Goal: Information Seeking & Learning: Learn about a topic

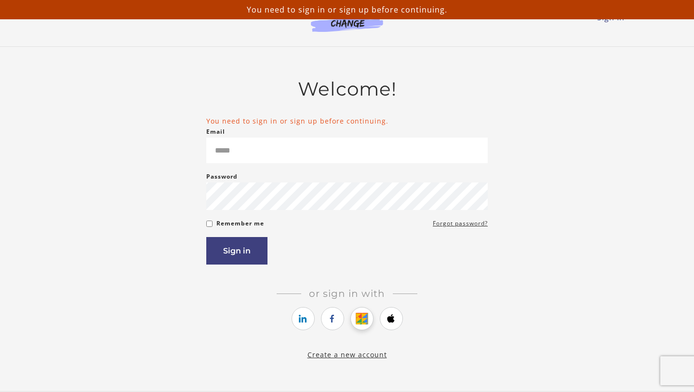
click at [364, 323] on icon "https://courses.thinkific.com/users/auth/google?ss%5Breferral%5D=&ss%5Buser_ret…" at bounding box center [362, 319] width 12 height 12
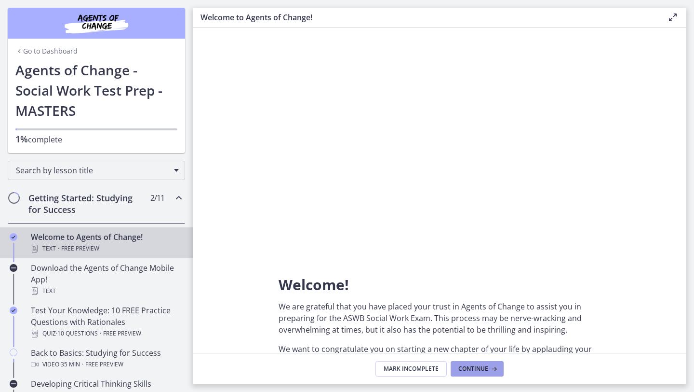
click at [480, 370] on span "Continue" at bounding box center [474, 369] width 30 height 8
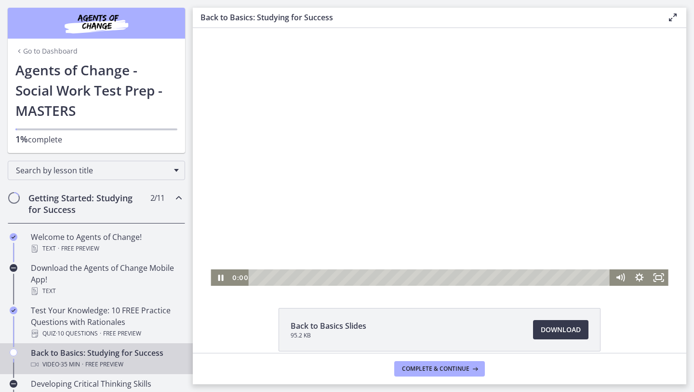
drag, startPoint x: 257, startPoint y: 277, endPoint x: 242, endPoint y: 275, distance: 14.5
click at [242, 275] on div "0:00 0:00" at bounding box center [420, 277] width 381 height 16
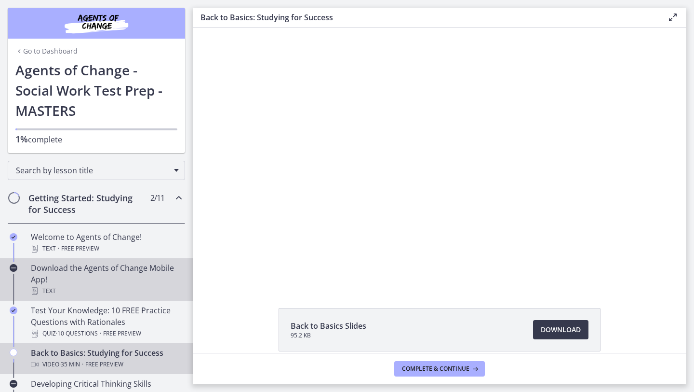
click at [114, 282] on div "Download the Agents of Change Mobile App! Text" at bounding box center [106, 279] width 150 height 35
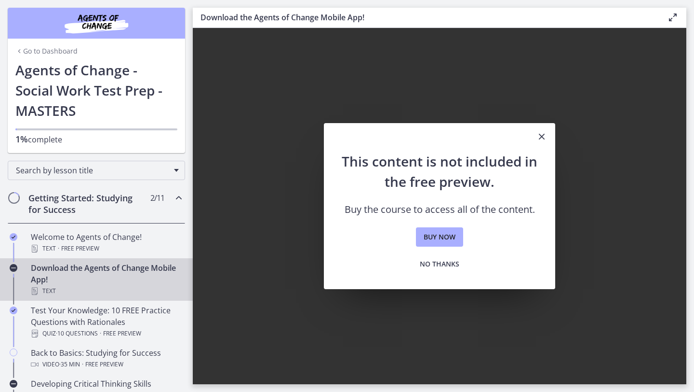
click at [539, 137] on icon "Close" at bounding box center [542, 137] width 12 height 12
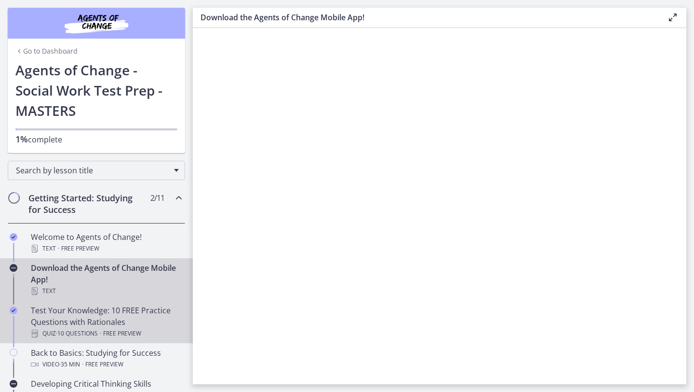
click at [135, 335] on span "Free preview" at bounding box center [122, 333] width 38 height 12
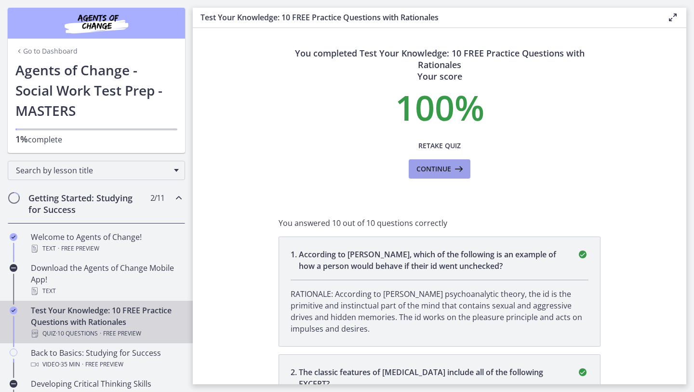
click at [421, 166] on span "Continue" at bounding box center [434, 169] width 35 height 12
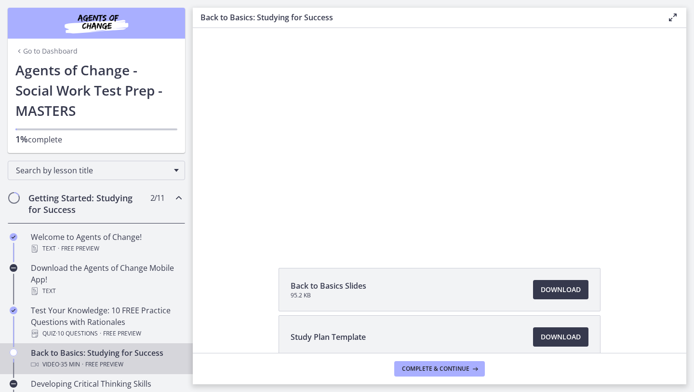
scroll to position [33, 0]
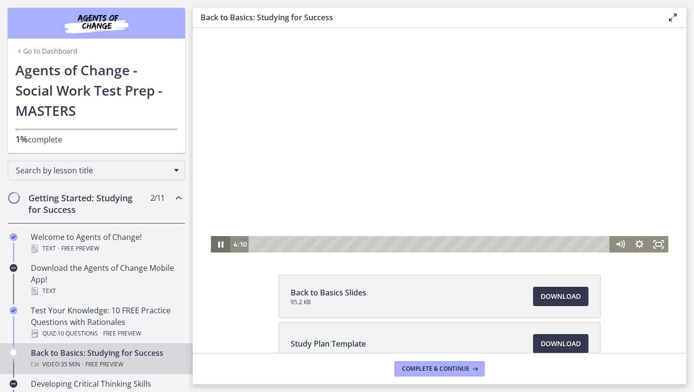
click at [221, 244] on icon "Pause" at bounding box center [220, 244] width 19 height 16
